Goal: Task Accomplishment & Management: Manage account settings

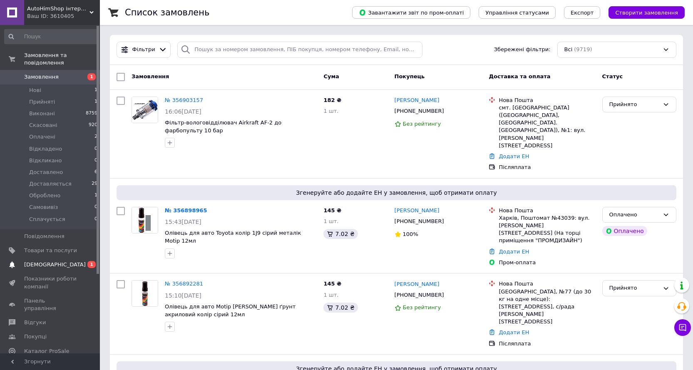
click at [40, 261] on span "[DEMOGRAPHIC_DATA]" at bounding box center [55, 264] width 62 height 7
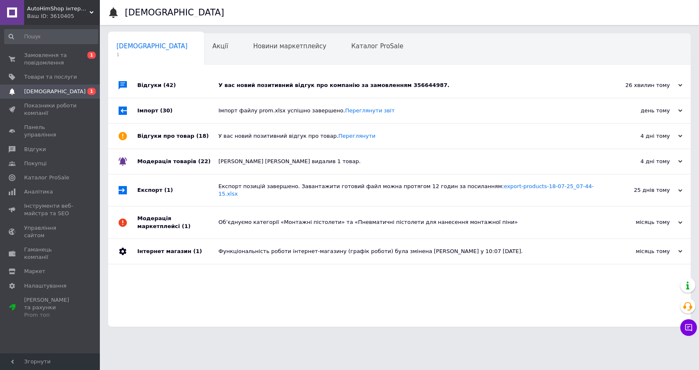
click at [303, 86] on div "У вас новий позитивний відгук про компанію за замовленням 356644987." at bounding box center [408, 85] width 381 height 7
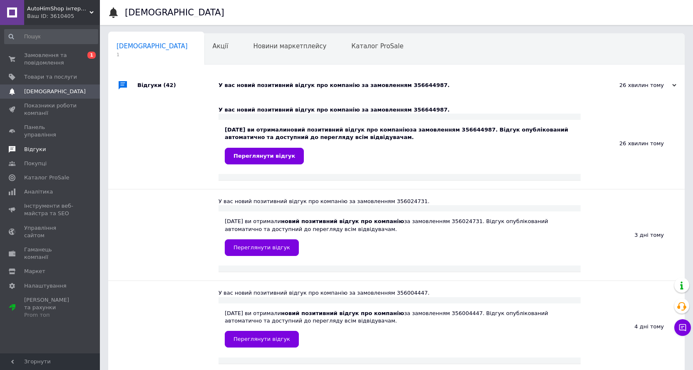
click at [42, 146] on span "Відгуки" at bounding box center [35, 149] width 22 height 7
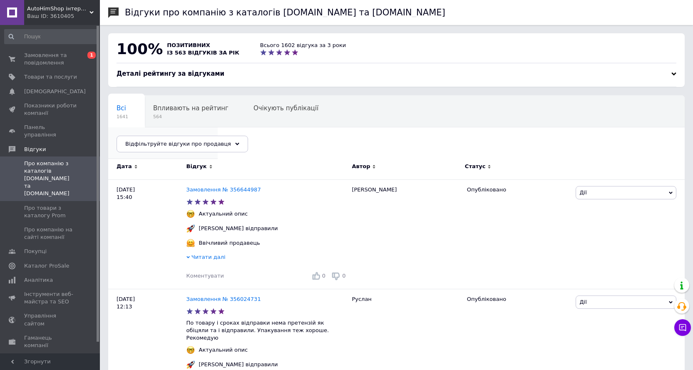
click at [201, 136] on span "Опубліковані без комен..." at bounding box center [158, 139] width 84 height 7
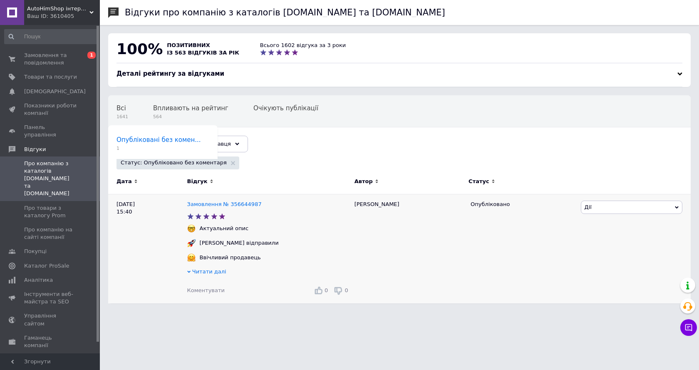
click at [611, 209] on span "Дії" at bounding box center [632, 207] width 102 height 13
click at [607, 226] on li "Коментувати" at bounding box center [631, 223] width 101 height 12
click at [235, 204] on link "Замовлення № 356644987" at bounding box center [224, 204] width 74 height 6
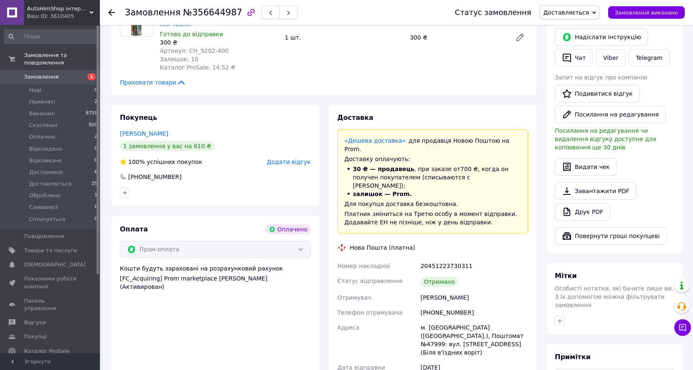
scroll to position [208, 0]
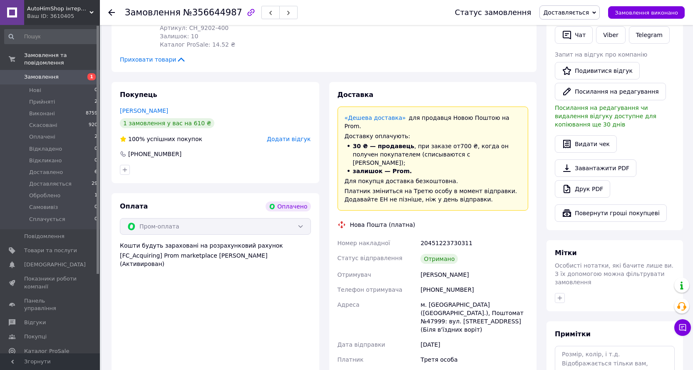
click at [31, 73] on span "Замовлення" at bounding box center [41, 76] width 35 height 7
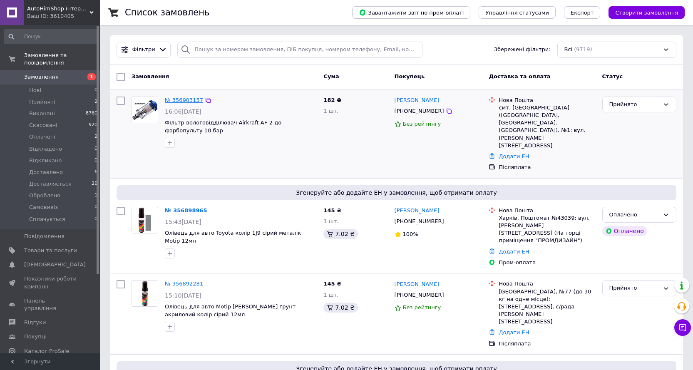
click at [188, 99] on link "№ 356903157" at bounding box center [184, 100] width 38 height 6
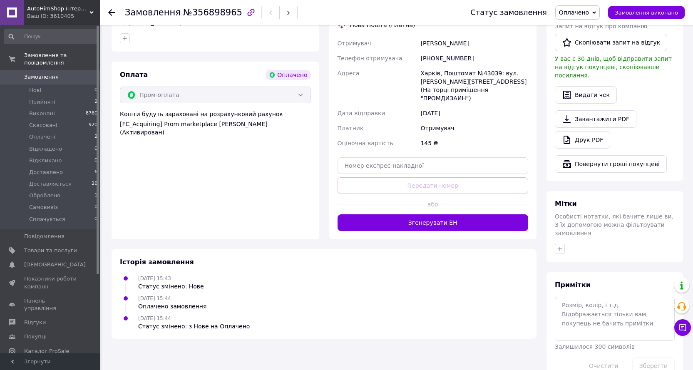
scroll to position [242, 0]
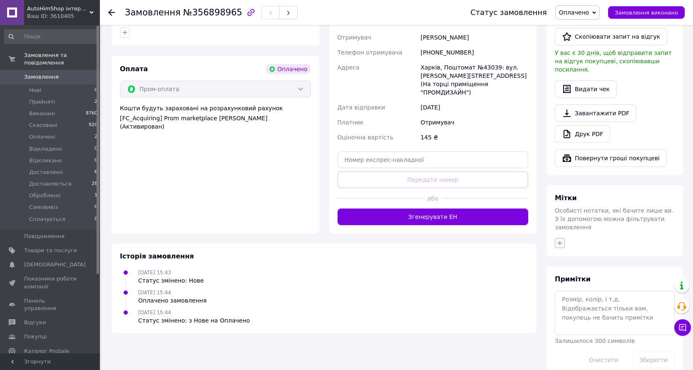
click at [557, 240] on icon "button" at bounding box center [559, 243] width 7 height 7
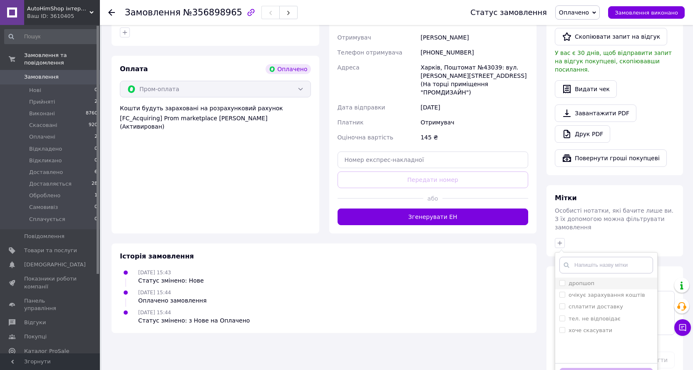
click at [580, 280] on label "дропшоп" at bounding box center [581, 283] width 26 height 6
checkbox input "true"
click at [614, 368] on button "Додати мітку" at bounding box center [606, 376] width 94 height 16
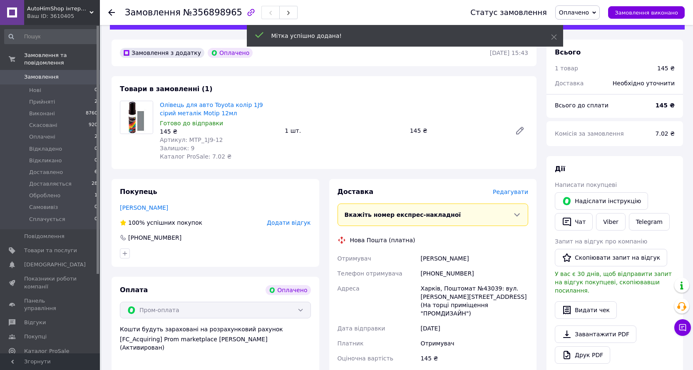
scroll to position [0, 0]
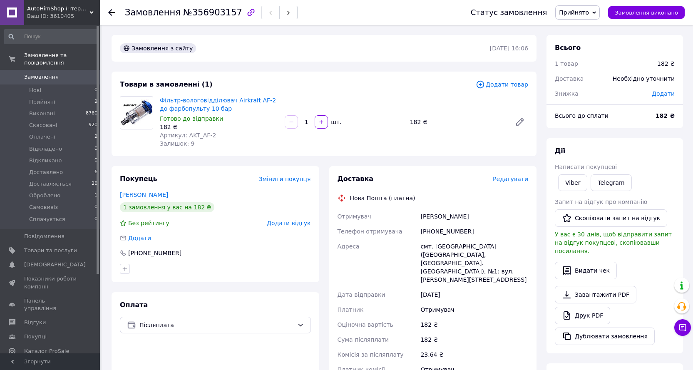
click at [202, 13] on span "№356903157" at bounding box center [212, 12] width 59 height 10
copy span "356903157"
click at [40, 73] on span "Замовлення" at bounding box center [41, 76] width 35 height 7
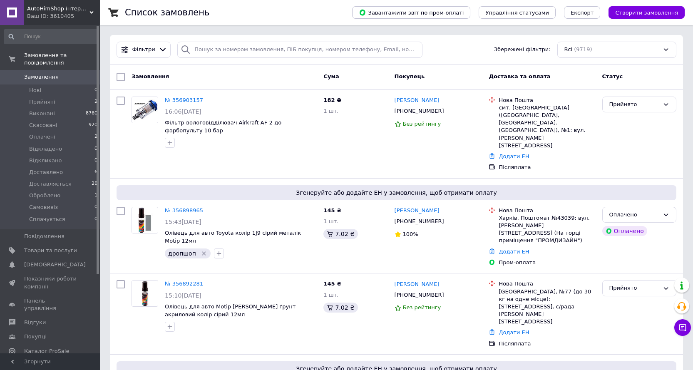
click at [41, 73] on span "Замовлення" at bounding box center [41, 76] width 35 height 7
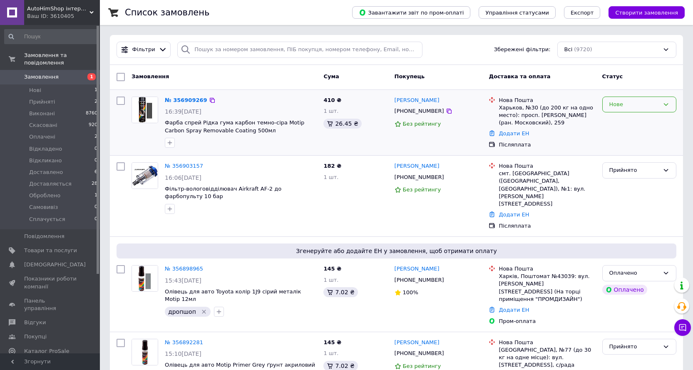
click at [615, 106] on div "Нове" at bounding box center [634, 104] width 50 height 9
click at [618, 122] on li "Прийнято" at bounding box center [638, 121] width 73 height 15
click at [191, 103] on link "№ 356909269" at bounding box center [184, 100] width 38 height 6
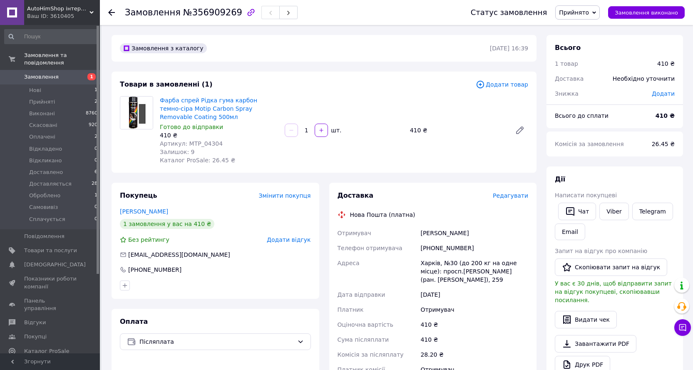
click at [219, 12] on span "№356909269" at bounding box center [212, 12] width 59 height 10
copy span "356909269"
click at [45, 73] on span "Замовлення" at bounding box center [41, 76] width 35 height 7
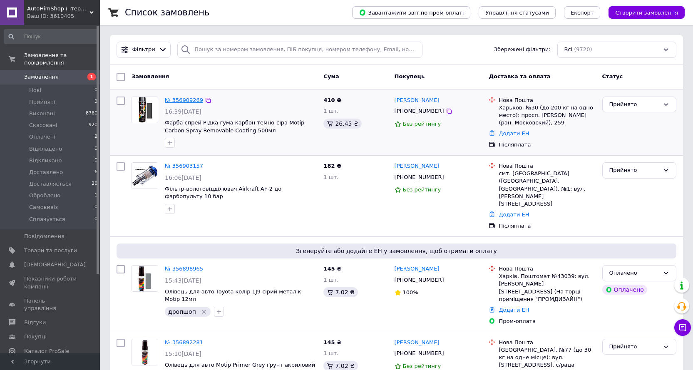
click at [191, 98] on link "№ 356909269" at bounding box center [184, 100] width 38 height 6
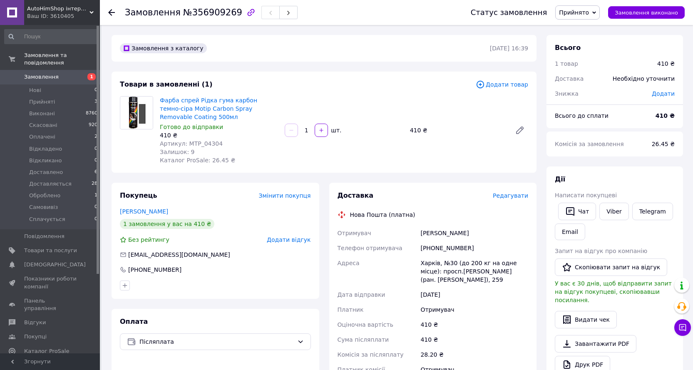
click at [379, 176] on div "Замовлення з каталогу 12.08.2025 | 16:39 Товари в замовленні (1) Додати товар Ф…" at bounding box center [323, 319] width 435 height 569
click at [45, 73] on span "Замовлення" at bounding box center [41, 76] width 35 height 7
